Goal: Information Seeking & Learning: Check status

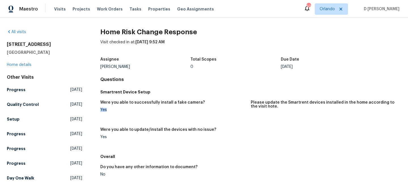
drag, startPoint x: 108, startPoint y: 110, endPoint x: 99, endPoint y: 110, distance: 8.2
copy div "Yes"
drag, startPoint x: 132, startPoint y: 102, endPoint x: 195, endPoint y: 104, distance: 62.9
click at [195, 104] on h5 "Were you able to successfully install a fake camera?" at bounding box center [152, 102] width 104 height 4
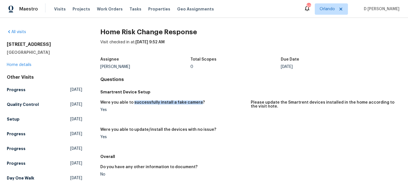
copy h5 "successfully install a fake camera"
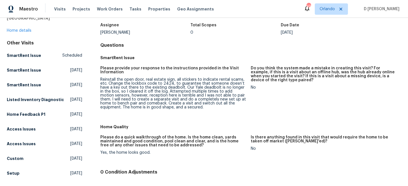
scroll to position [35, 0]
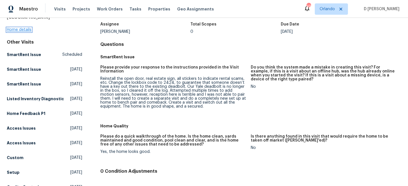
click at [23, 29] on link "Home details" at bounding box center [19, 30] width 25 height 4
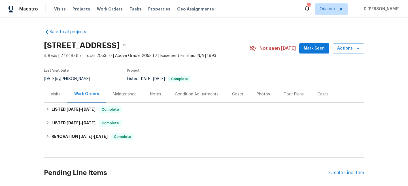
click at [58, 94] on div "Visits" at bounding box center [56, 94] width 10 height 6
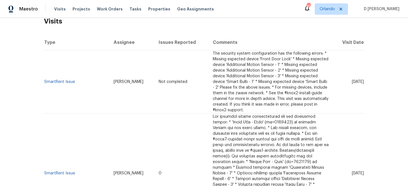
scroll to position [95, 0]
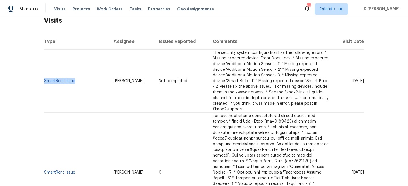
drag, startPoint x: 79, startPoint y: 82, endPoint x: 44, endPoint y: 80, distance: 34.6
click at [44, 80] on td "SmartRent Issue" at bounding box center [76, 81] width 65 height 63
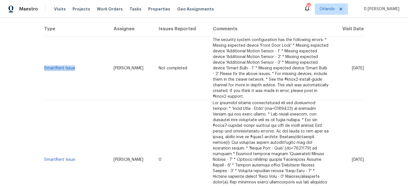
scroll to position [102, 0]
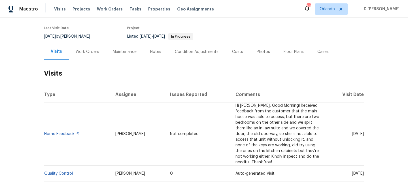
scroll to position [70, 0]
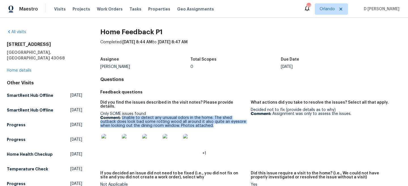
drag, startPoint x: 122, startPoint y: 113, endPoint x: 206, endPoint y: 123, distance: 84.9
click at [206, 123] on p "Comment: Unable to detect any unusual odors in the home. The shed outback does …" at bounding box center [173, 122] width 146 height 12
copy p "Unable to detect any unusual odors in the home. The shed outback does look bad …"
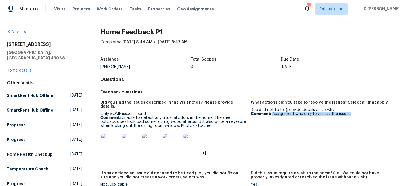
drag, startPoint x: 272, startPoint y: 114, endPoint x: 355, endPoint y: 115, distance: 82.4
click at [355, 115] on p "Comment: Assignment was only to assess the issues." at bounding box center [323, 114] width 146 height 4
copy p "Assignment was only to assess the issues."
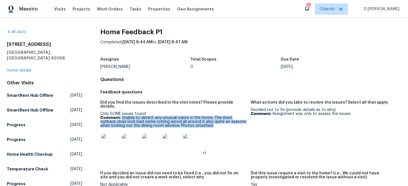
drag, startPoint x: 122, startPoint y: 113, endPoint x: 218, endPoint y: 120, distance: 96.2
click at [218, 120] on p "Comment: Unable to detect any unusual odors in the home. The shed outback does …" at bounding box center [173, 122] width 146 height 12
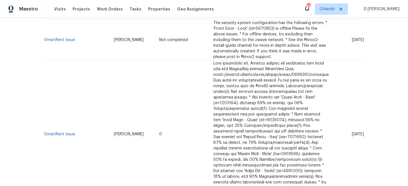
scroll to position [76, 0]
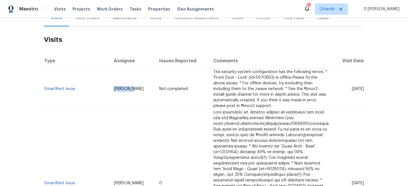
drag, startPoint x: 112, startPoint y: 85, endPoint x: 133, endPoint y: 86, distance: 20.7
click at [133, 86] on td "[PERSON_NAME]" at bounding box center [131, 89] width 45 height 40
copy span "[PERSON_NAME]"
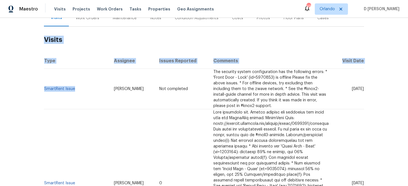
drag, startPoint x: 78, startPoint y: 86, endPoint x: 44, endPoint y: 85, distance: 34.5
click at [44, 85] on td "SmartRent Issue" at bounding box center [76, 89] width 65 height 40
click at [74, 71] on td "SmartRent Issue" at bounding box center [76, 89] width 65 height 40
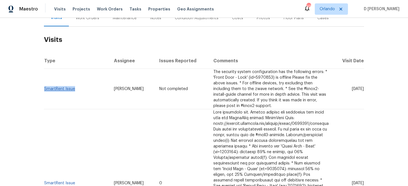
drag, startPoint x: 76, startPoint y: 86, endPoint x: 44, endPoint y: 85, distance: 31.1
click at [44, 85] on td "SmartRent Issue" at bounding box center [76, 89] width 65 height 40
copy link "SmartRent Issue"
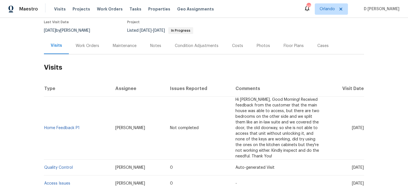
scroll to position [49, 0]
drag, startPoint x: 110, startPoint y: 125, endPoint x: 140, endPoint y: 125, distance: 29.4
click at [140, 125] on td "[PERSON_NAME]" at bounding box center [138, 127] width 55 height 63
copy span "[PERSON_NAME]"
drag, startPoint x: 83, startPoint y: 124, endPoint x: 45, endPoint y: 124, distance: 37.6
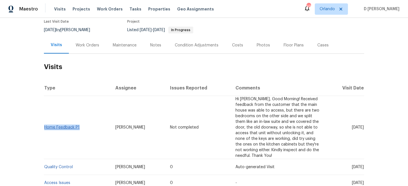
click at [45, 124] on td "Home Feedback P1" at bounding box center [77, 127] width 67 height 63
copy link "Home Feedback P1"
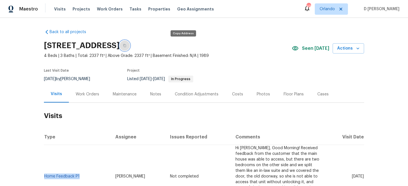
click at [126, 46] on icon "button" at bounding box center [124, 45] width 3 height 3
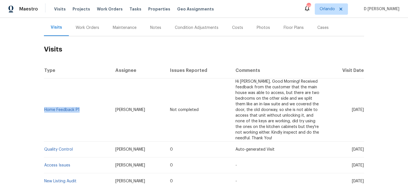
scroll to position [100, 0]
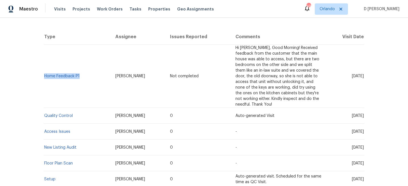
copy link "Home Feedback P1"
drag, startPoint x: 339, startPoint y: 110, endPoint x: 352, endPoint y: 110, distance: 12.7
click at [352, 114] on span "[DATE]" at bounding box center [358, 116] width 12 height 4
copy span "[DATE]"
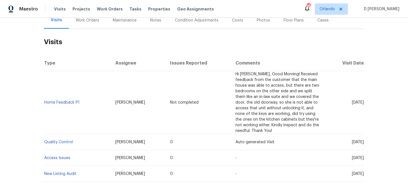
click at [83, 20] on div "Work Orders" at bounding box center [87, 21] width 23 height 6
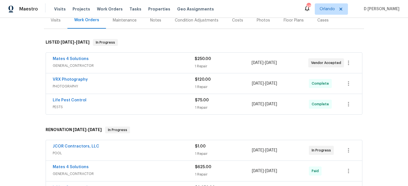
scroll to position [74, 0]
drag, startPoint x: 50, startPoint y: 100, endPoint x: 85, endPoint y: 101, distance: 34.8
click at [85, 101] on div "Life Pest Control 1 PESTS $75.00 1 Repair [DATE] - [DATE] Complete" at bounding box center [204, 104] width 316 height 20
copy link "Life Pest Control"
